Goal: Transaction & Acquisition: Purchase product/service

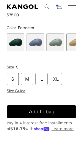
click at [55, 74] on div "XL" at bounding box center [56, 79] width 12 height 12
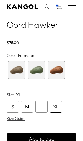
scroll to position [137, 0]
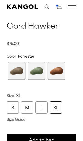
click at [17, 65] on span "7 of 9" at bounding box center [17, 71] width 18 height 18
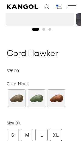
scroll to position [0, 70]
click at [56, 97] on span "9 of 9" at bounding box center [56, 98] width 18 height 18
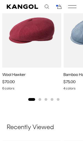
click at [0, 0] on img "2 of 5" at bounding box center [0, 0] width 0 height 0
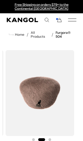
click at [68, 126] on img "2 of 3" at bounding box center [40, 93] width 68 height 86
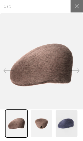
scroll to position [0, 70]
click at [2, 78] on div at bounding box center [9, 70] width 16 height 16
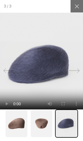
scroll to position [0, 0]
click at [3, 78] on div at bounding box center [9, 70] width 16 height 16
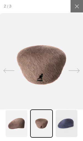
scroll to position [0, 70]
click at [4, 76] on icon at bounding box center [8, 70] width 11 height 11
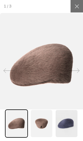
click at [2, 78] on div at bounding box center [9, 70] width 16 height 16
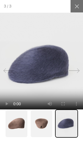
click at [2, 78] on div at bounding box center [9, 70] width 16 height 16
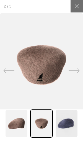
click at [4, 76] on icon at bounding box center [8, 70] width 11 height 11
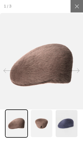
click at [3, 78] on div at bounding box center [9, 70] width 16 height 16
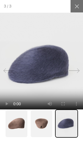
scroll to position [0, 0]
click at [4, 76] on icon at bounding box center [8, 70] width 11 height 11
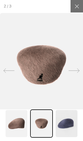
scroll to position [0, 70]
click at [15, 137] on img at bounding box center [16, 123] width 23 height 28
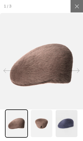
scroll to position [0, 0]
click at [1, 78] on div at bounding box center [9, 70] width 16 height 16
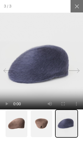
scroll to position [0, 70]
click at [14, 137] on img at bounding box center [16, 123] width 23 height 28
click at [75, 4] on icon at bounding box center [77, 7] width 6 height 6
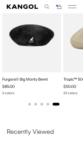
scroll to position [0, 70]
click at [0, 0] on img "1 of 5" at bounding box center [0, 0] width 0 height 0
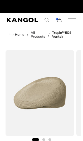
scroll to position [0, 70]
